Goal: Answer question/provide support

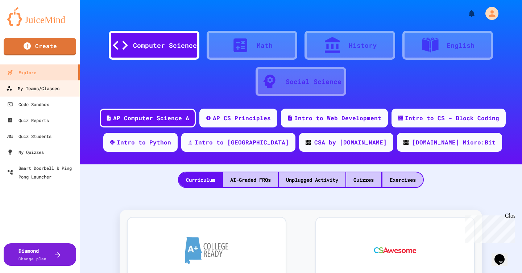
click at [33, 89] on div "My Teams/Classes" at bounding box center [32, 88] width 53 height 9
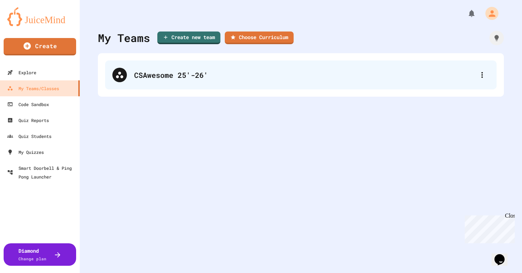
click at [196, 81] on div "CSAwesome 25'-26'" at bounding box center [301, 75] width 392 height 29
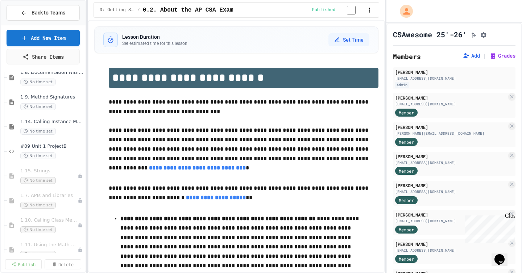
scroll to position [452, 0]
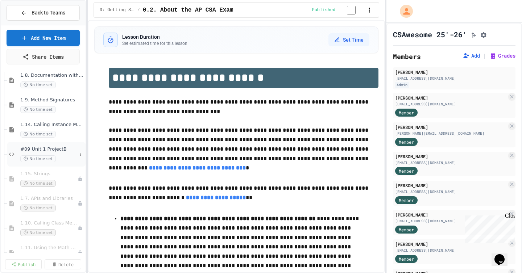
click at [59, 152] on span "#09 Unit 1 ProjectB" at bounding box center [48, 150] width 57 height 6
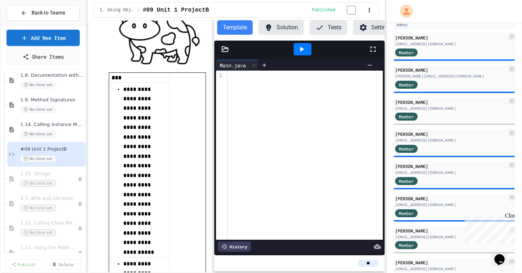
scroll to position [52, 0]
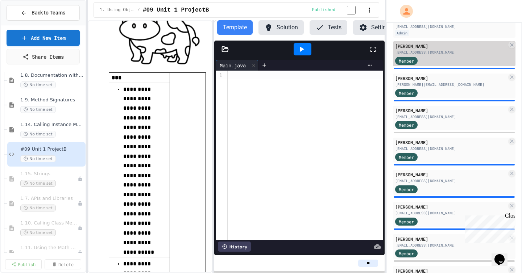
click at [426, 63] on div "Member" at bounding box center [413, 60] width 36 height 9
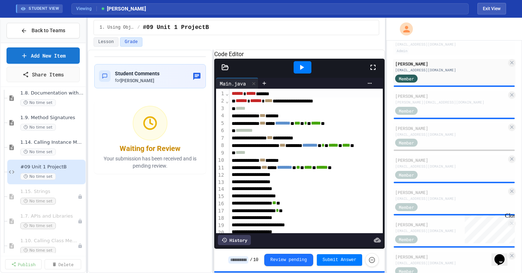
click at [226, 71] on icon at bounding box center [225, 67] width 7 height 7
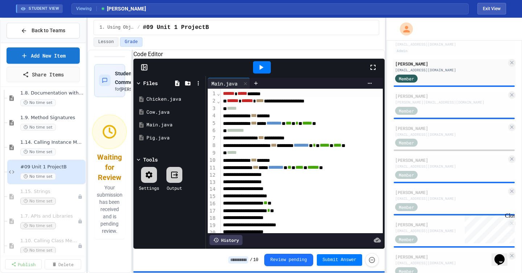
click at [123, 128] on div "**********" at bounding box center [237, 162] width 298 height 224
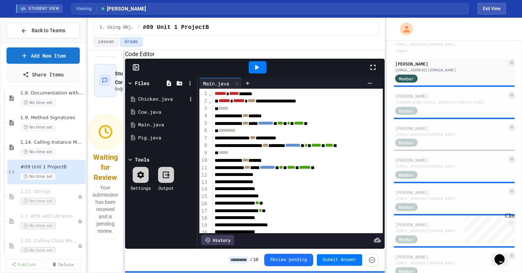
click at [162, 103] on div "Chicken.java" at bounding box center [162, 99] width 49 height 7
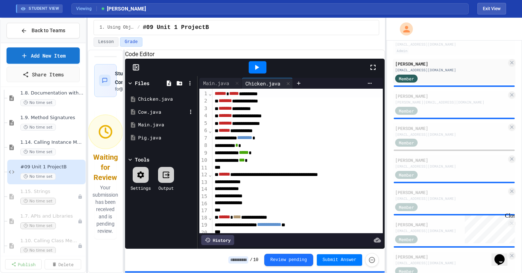
click at [158, 116] on div "Cow.java" at bounding box center [162, 112] width 49 height 7
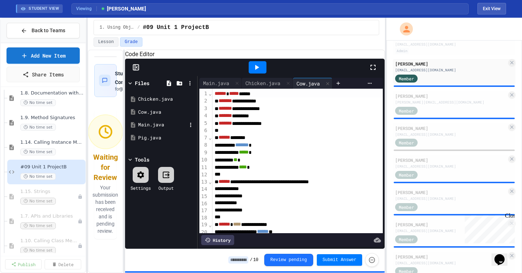
click at [154, 129] on div "Main.java" at bounding box center [162, 124] width 49 height 7
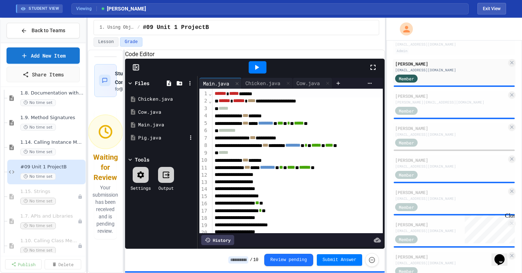
click at [153, 142] on div "Pig.java" at bounding box center [162, 138] width 49 height 7
